Goal: Task Accomplishment & Management: Manage account settings

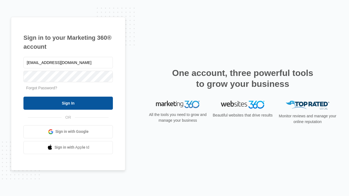
click at [68, 103] on input "Sign In" at bounding box center [67, 103] width 89 height 13
